Goal: Task Accomplishment & Management: Manage account settings

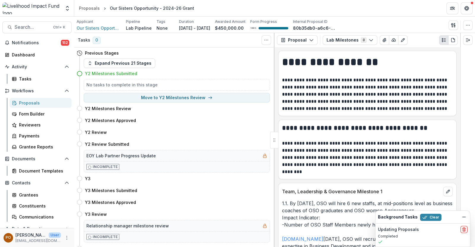
scroll to position [724, 0]
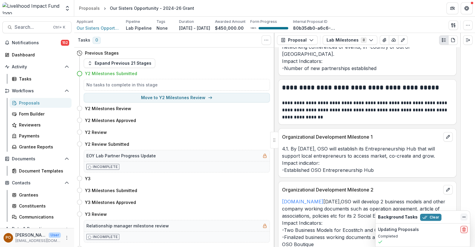
click at [464, 216] on icon "Dismiss" at bounding box center [463, 216] width 5 height 5
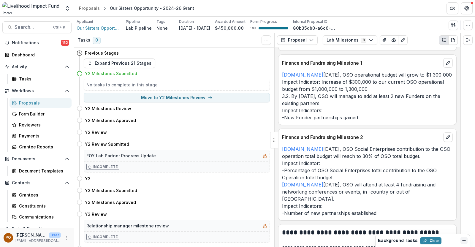
scroll to position [576, 0]
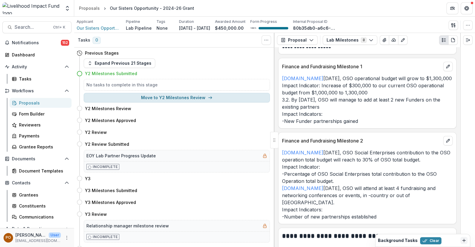
click at [186, 98] on button "Move to Y2 Milestones Review" at bounding box center [177, 97] width 186 height 9
select select "**********"
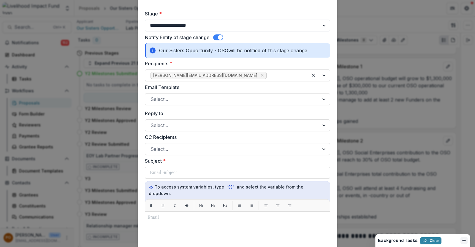
scroll to position [37, 0]
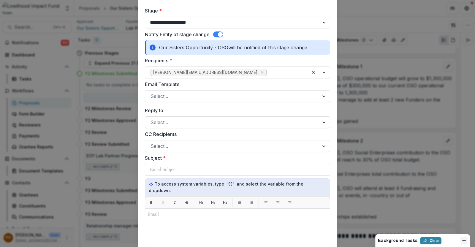
click at [418, 96] on div "**********" at bounding box center [237, 123] width 475 height 247
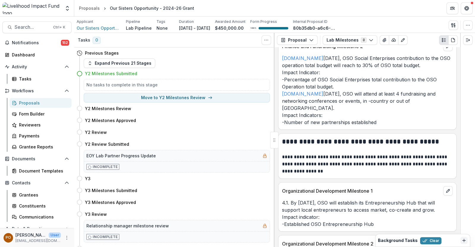
scroll to position [687, 0]
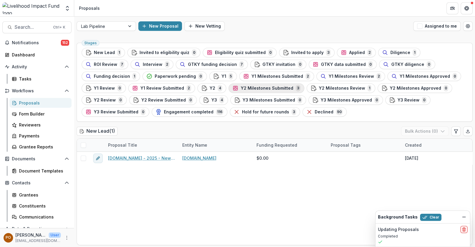
click at [234, 85] on div "Y2 Milestones Submitted 3" at bounding box center [266, 88] width 68 height 7
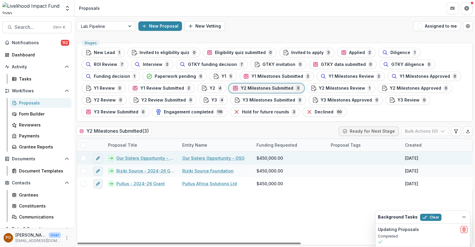
click at [204, 155] on link "Our Sisters Opportunity - OSO" at bounding box center [213, 158] width 62 height 6
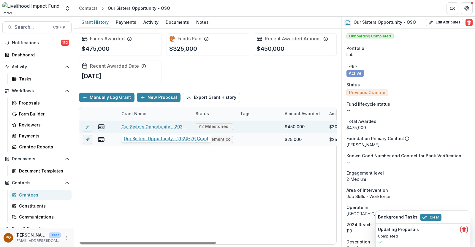
click at [160, 125] on link "Our Sisters Opportunity - 2024-26 Grant" at bounding box center [154, 126] width 67 height 6
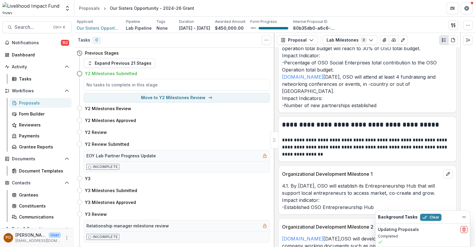
scroll to position [724, 0]
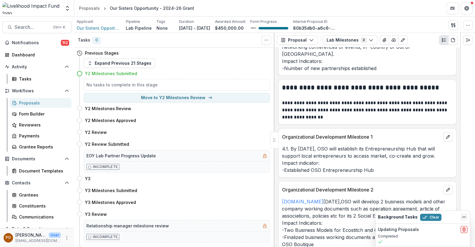
click at [463, 218] on icon "Dismiss" at bounding box center [463, 216] width 5 height 5
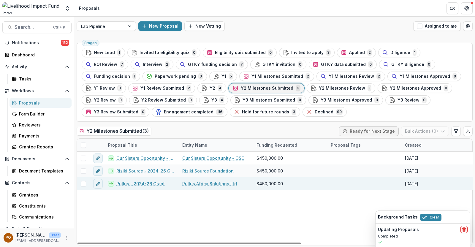
click at [144, 182] on link "Pullus - 2024-26 Grant" at bounding box center [140, 183] width 48 height 6
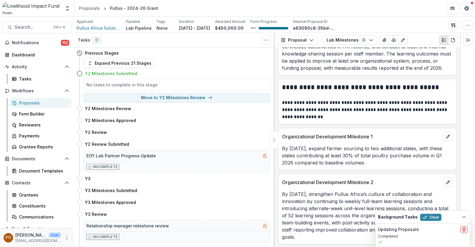
scroll to position [539, 0]
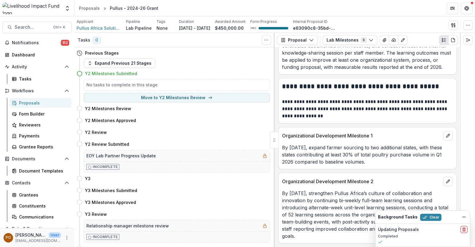
click at [467, 182] on div at bounding box center [467, 140] width 15 height 214
click at [465, 218] on icon "Dismiss" at bounding box center [463, 216] width 5 height 5
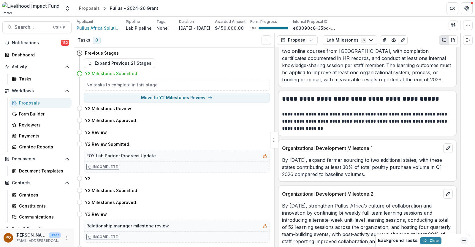
scroll to position [502, 0]
